Goal: Task Accomplishment & Management: Use online tool/utility

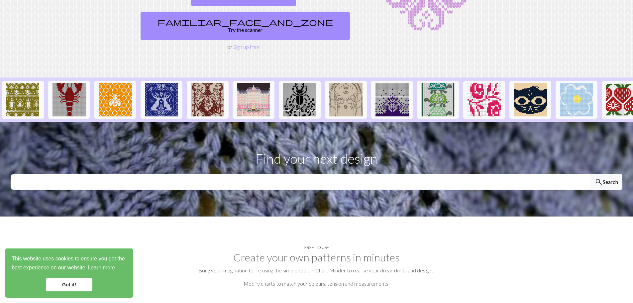
scroll to position [133, 0]
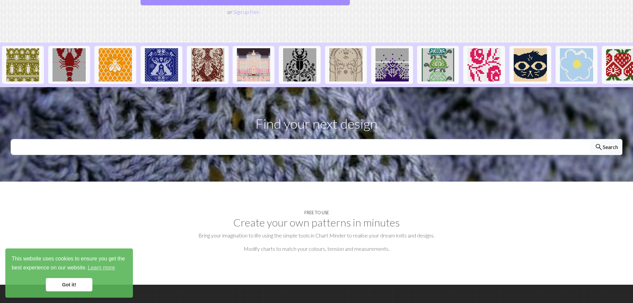
click at [75, 281] on link "Got it!" at bounding box center [69, 284] width 47 height 13
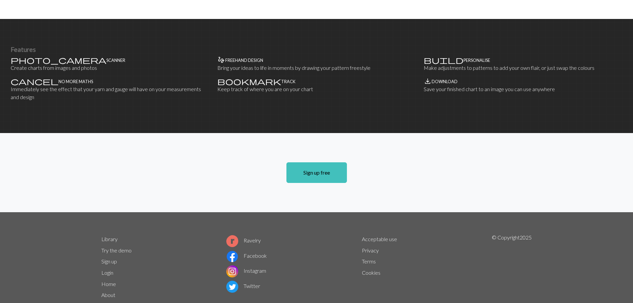
scroll to position [403, 0]
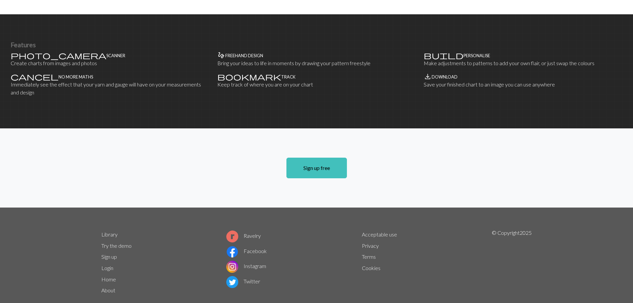
click at [107, 253] on link "Sign up" at bounding box center [109, 256] width 16 height 6
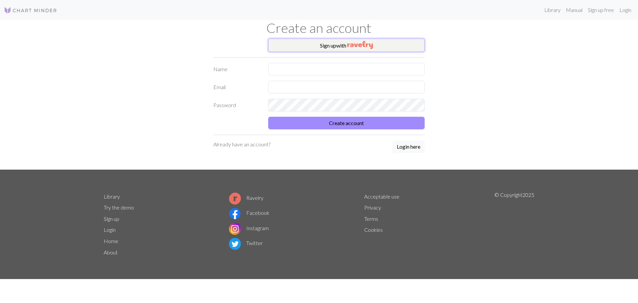
click at [342, 42] on button "Sign up with" at bounding box center [346, 45] width 156 height 13
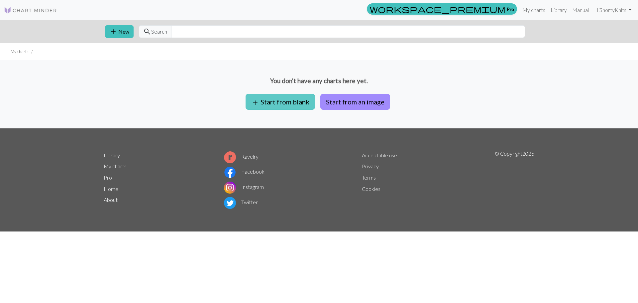
click at [286, 100] on button "add Start from blank" at bounding box center [280, 102] width 69 height 16
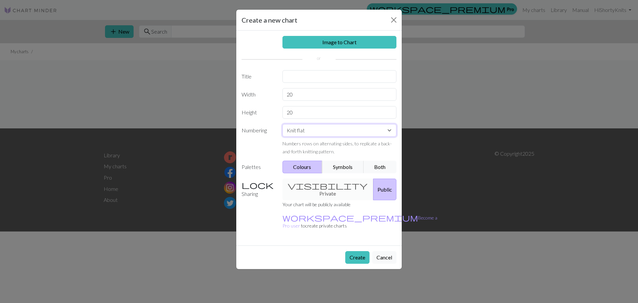
click at [390, 131] on select "Knit flat Knit in the round Lace knitting Cross stitch" at bounding box center [339, 130] width 114 height 13
click at [254, 128] on label "Numbering" at bounding box center [258, 139] width 41 height 31
click at [335, 165] on button "Symbols" at bounding box center [343, 166] width 42 height 13
click at [379, 165] on button "Both" at bounding box center [379, 166] width 33 height 13
click at [312, 183] on div "visibility Private Public" at bounding box center [339, 189] width 122 height 22
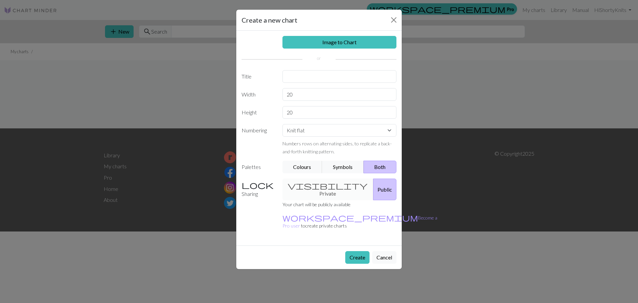
click at [311, 186] on div "visibility Private Public" at bounding box center [339, 189] width 122 height 22
click at [356, 215] on div "Your chart will be publicly available workspace_premium Become a Pro user to cr…" at bounding box center [359, 217] width 163 height 35
click at [380, 251] on button "Cancel" at bounding box center [384, 257] width 24 height 13
